Goal: Task Accomplishment & Management: Manage account settings

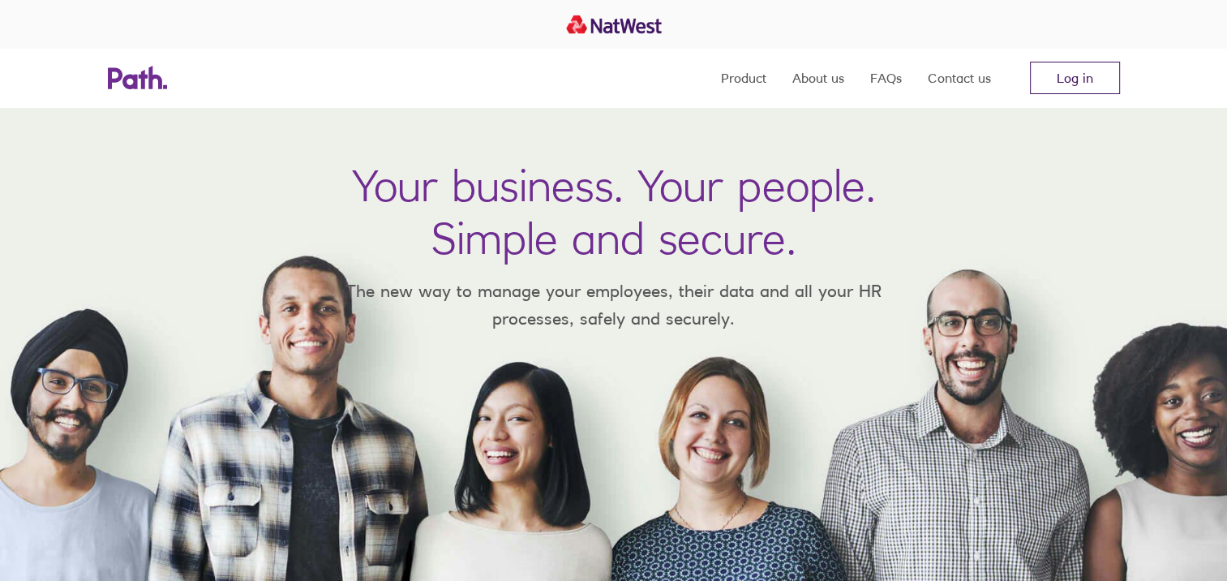
click at [1073, 77] on link "Log in" at bounding box center [1075, 78] width 90 height 32
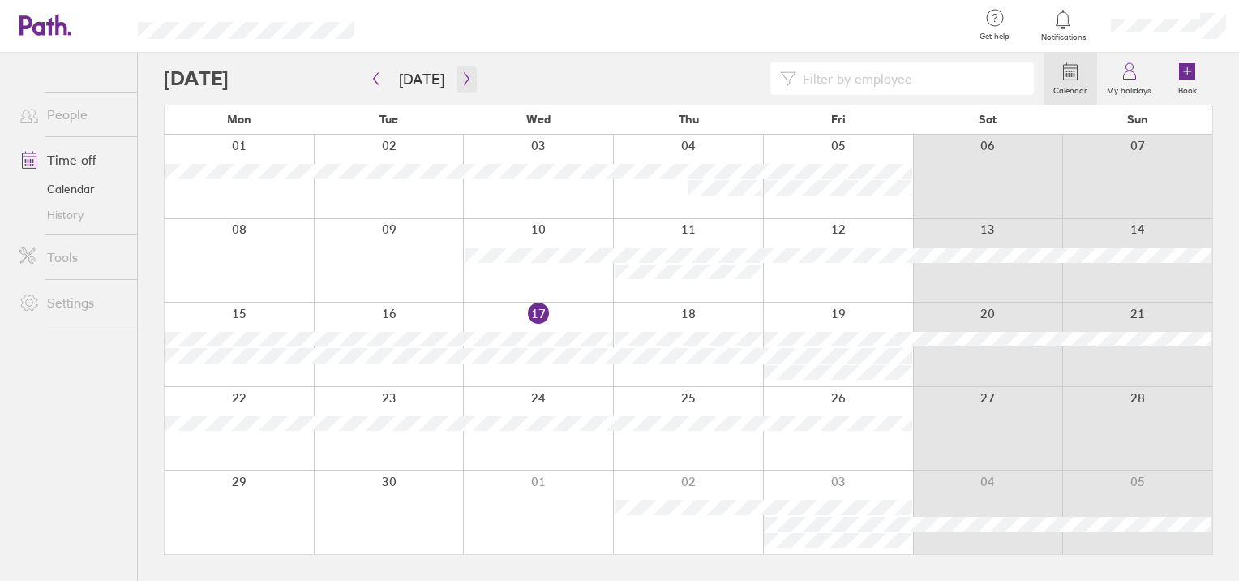
click at [461, 75] on icon "button" at bounding box center [467, 78] width 12 height 13
